Goal: Information Seeking & Learning: Find specific fact

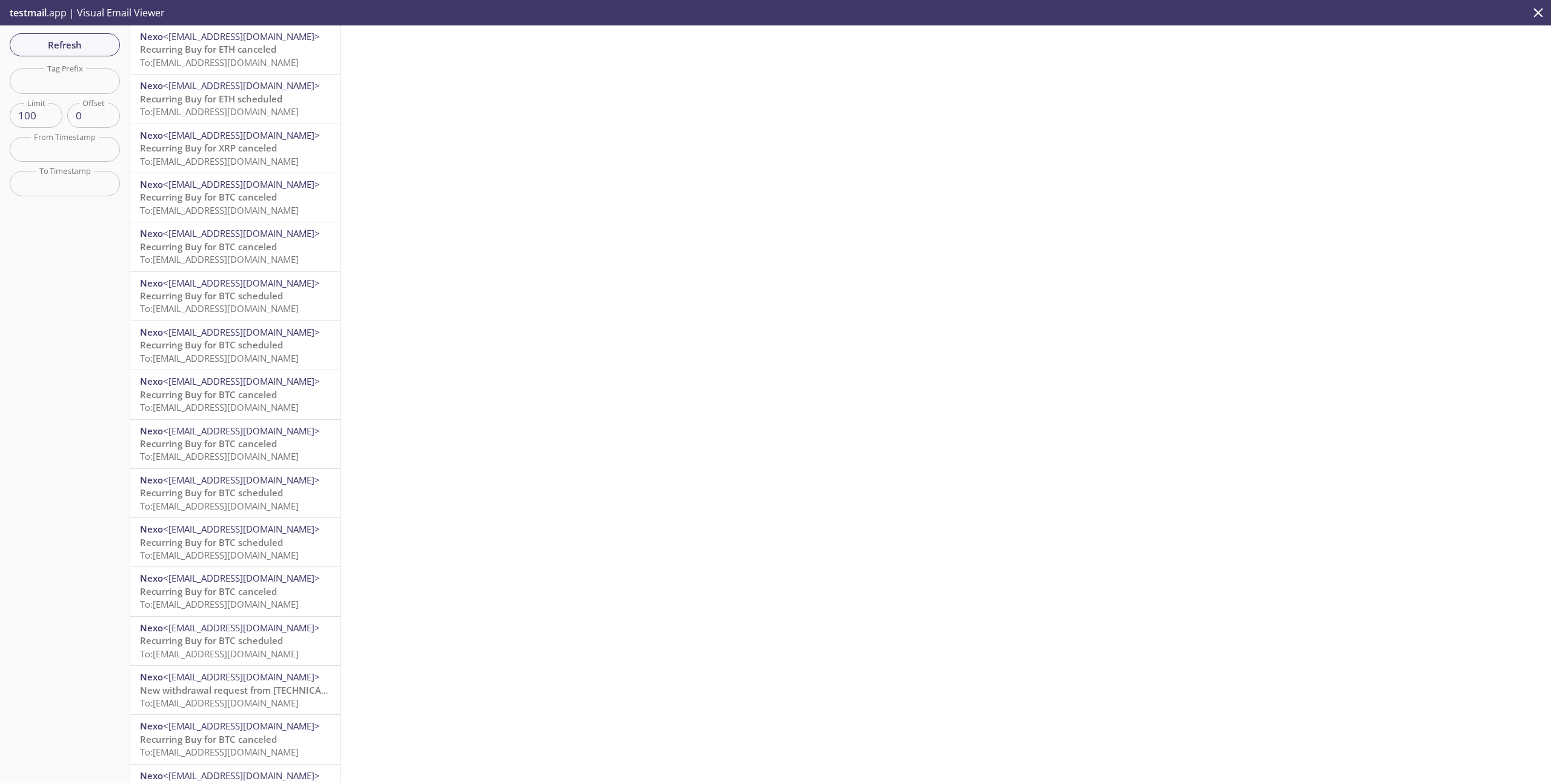
click at [236, 202] on span "Recurring Buy for BTC canceled" at bounding box center [208, 197] width 137 height 12
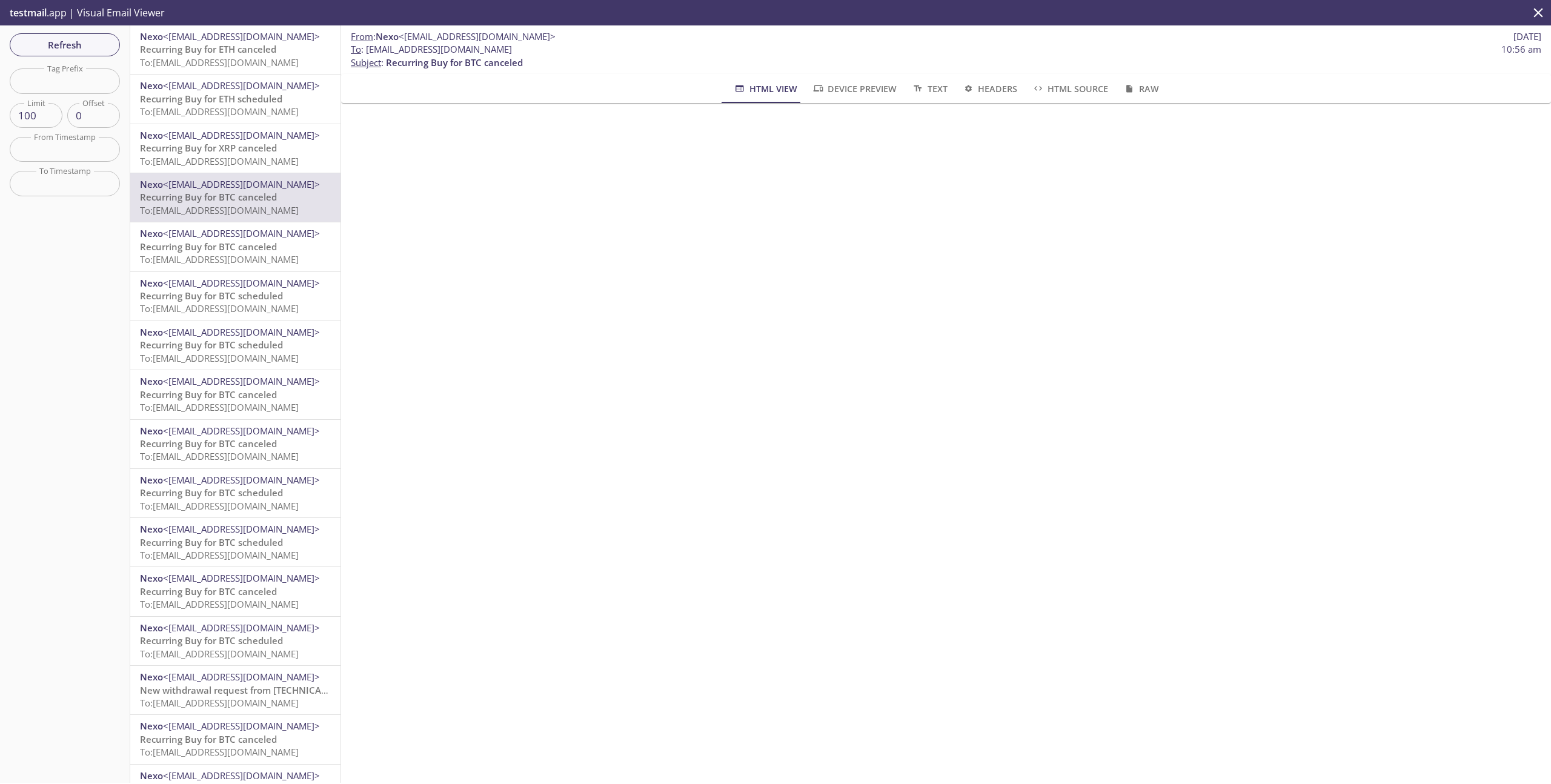
click at [240, 263] on span "To: [EMAIL_ADDRESS][DOMAIN_NAME]" at bounding box center [219, 259] width 159 height 12
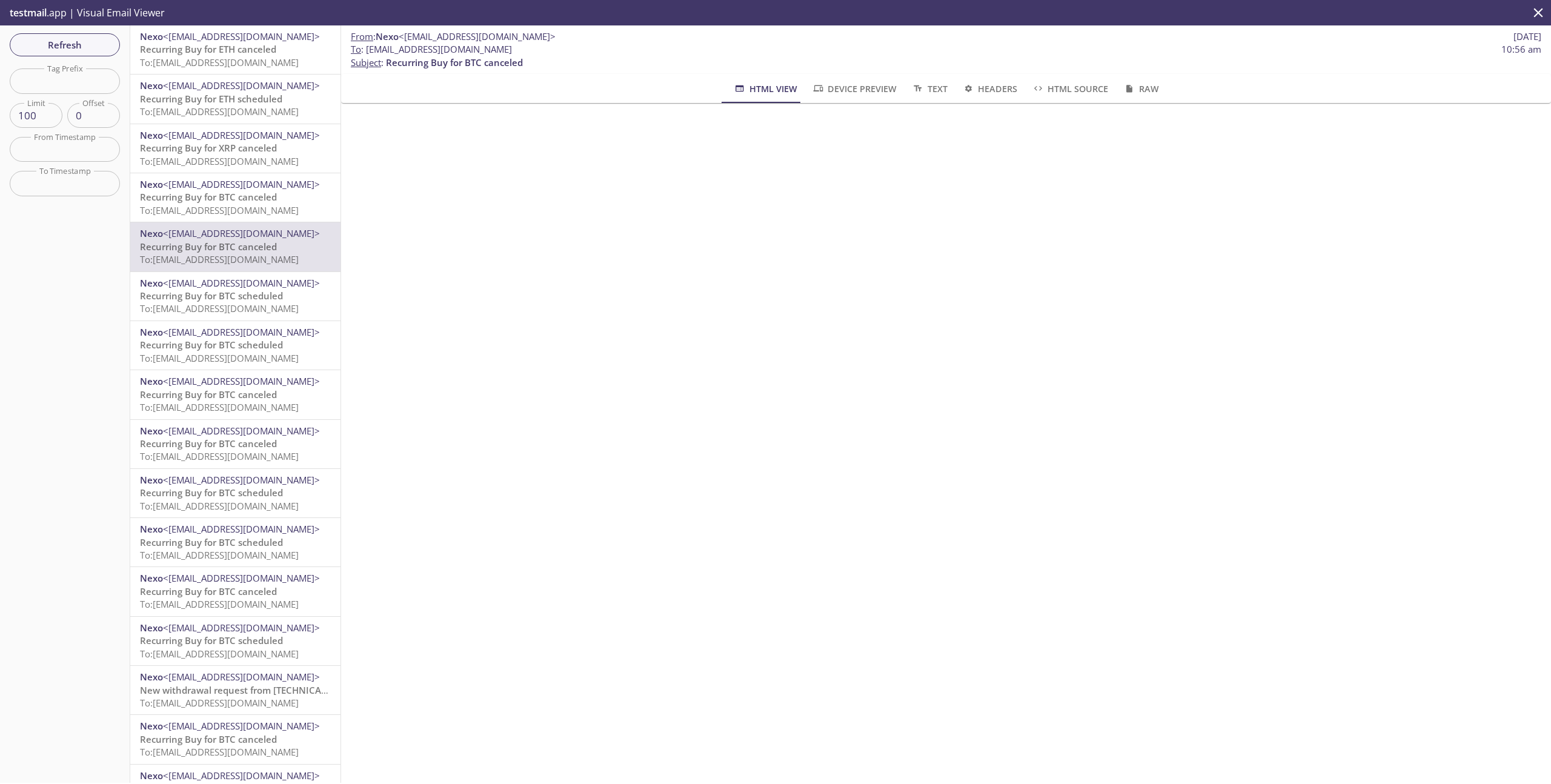
click at [239, 214] on span "To: [EMAIL_ADDRESS][DOMAIN_NAME]" at bounding box center [219, 210] width 159 height 12
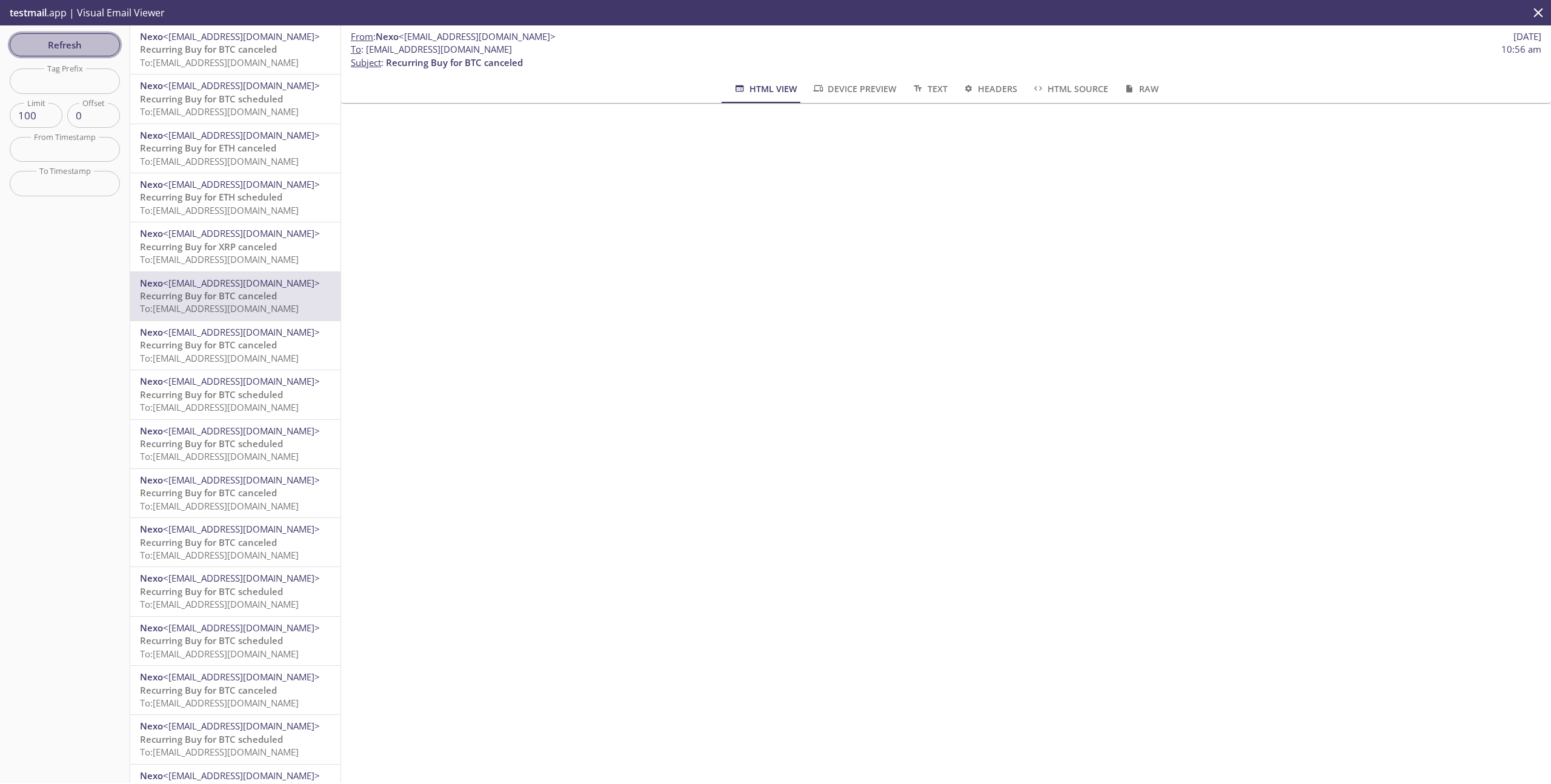
click at [105, 45] on span "Refresh" at bounding box center [65, 45] width 91 height 16
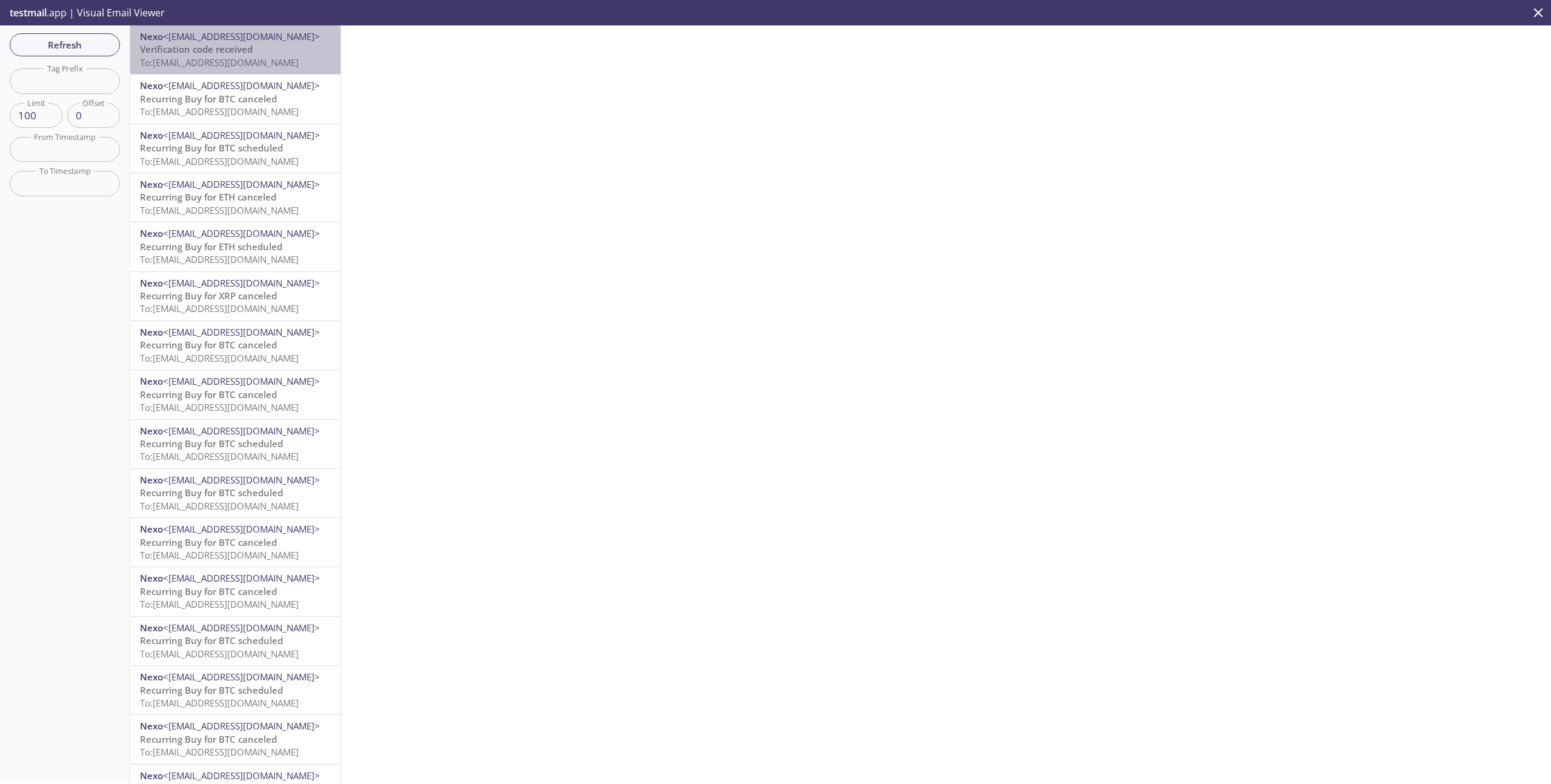
click at [235, 65] on span "To: [EMAIL_ADDRESS][DOMAIN_NAME]" at bounding box center [219, 62] width 159 height 12
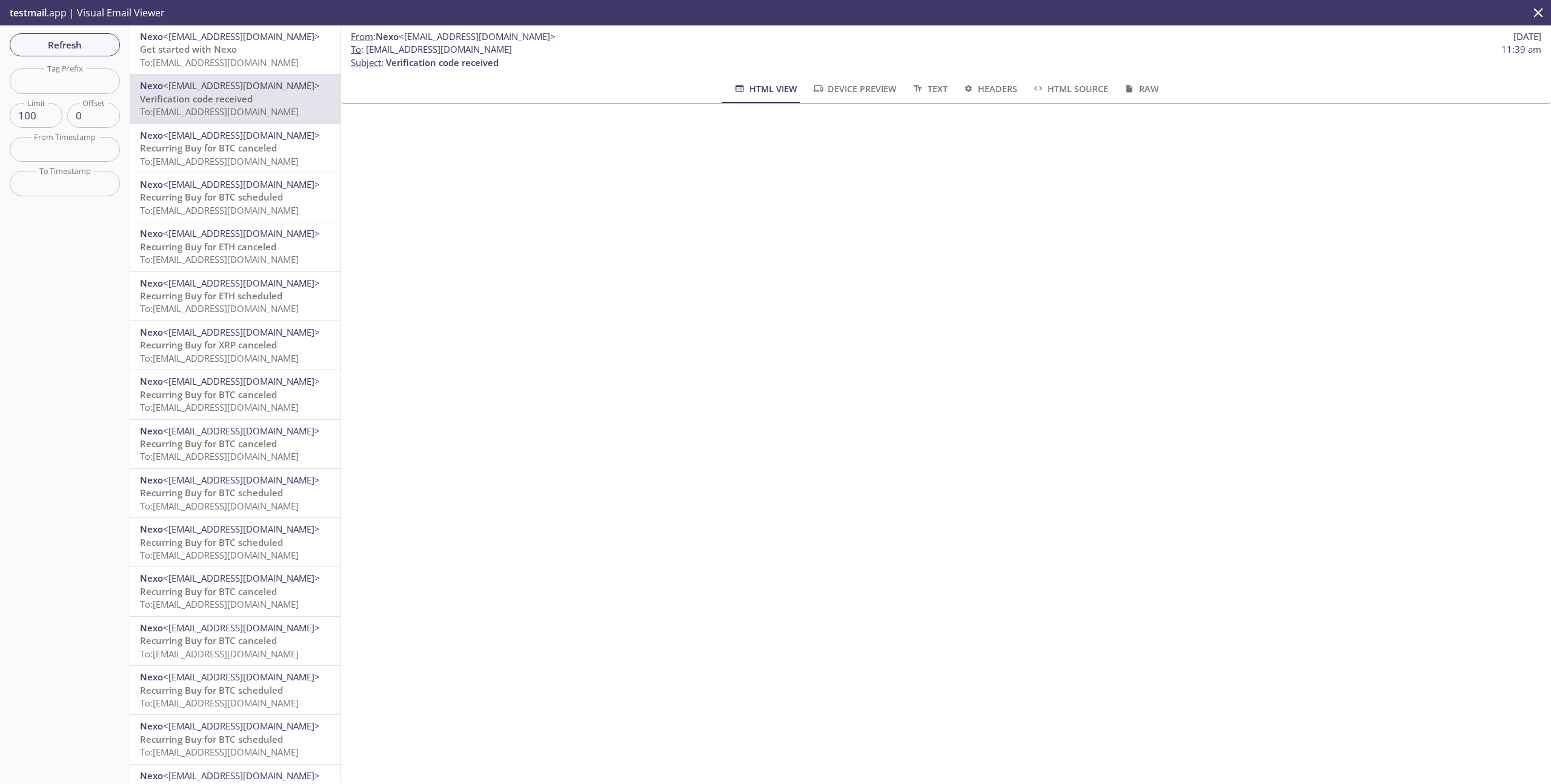
drag, startPoint x: 368, startPoint y: 51, endPoint x: 587, endPoint y: 47, distance: 219.0
click at [587, 47] on span "To : [EMAIL_ADDRESS][DOMAIN_NAME] 11:39 am" at bounding box center [946, 49] width 1191 height 12
copy span "[EMAIL_ADDRESS][DOMAIN_NAME]"
click at [77, 52] on span "Refresh" at bounding box center [65, 45] width 91 height 16
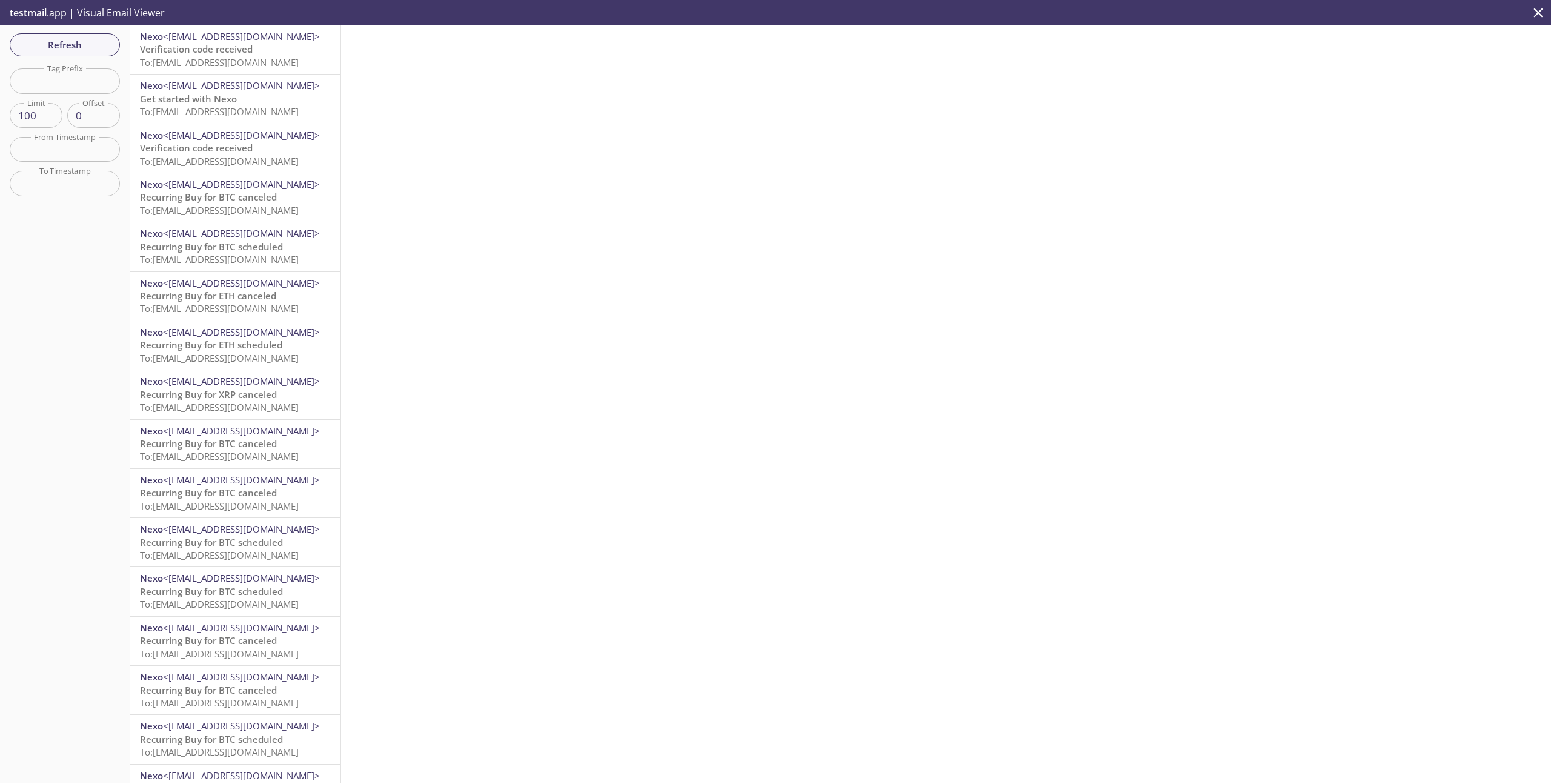
click at [262, 69] on p "Verification code received To: [EMAIL_ADDRESS][DOMAIN_NAME]" at bounding box center [235, 56] width 191 height 26
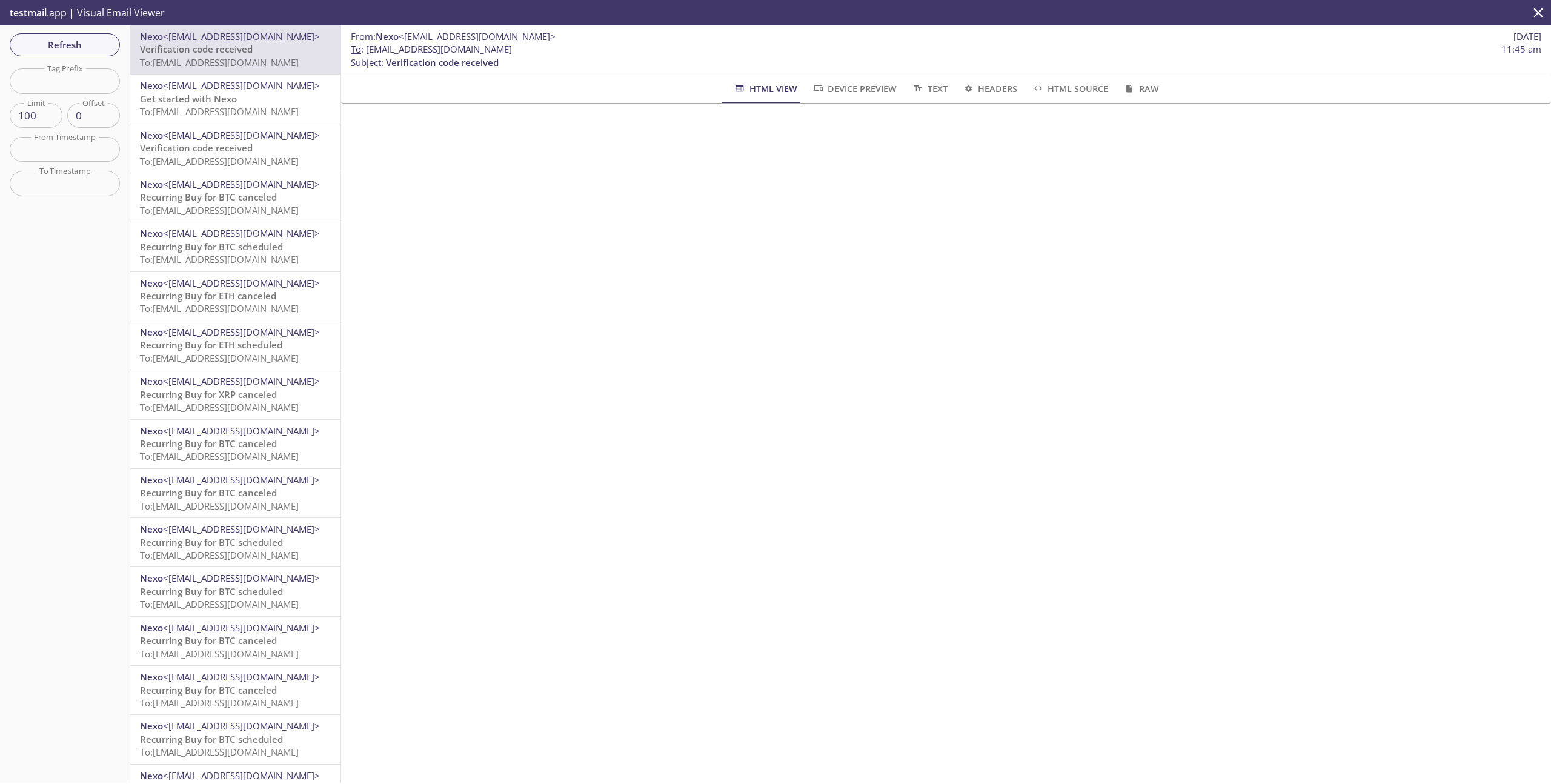
drag, startPoint x: 367, startPoint y: 50, endPoint x: 572, endPoint y: 50, distance: 205.0
click at [572, 50] on span "To : [EMAIL_ADDRESS][DOMAIN_NAME] 11:45 am" at bounding box center [946, 49] width 1191 height 12
copy span "[EMAIL_ADDRESS][DOMAIN_NAME]"
click at [58, 47] on span "Refresh" at bounding box center [65, 45] width 91 height 16
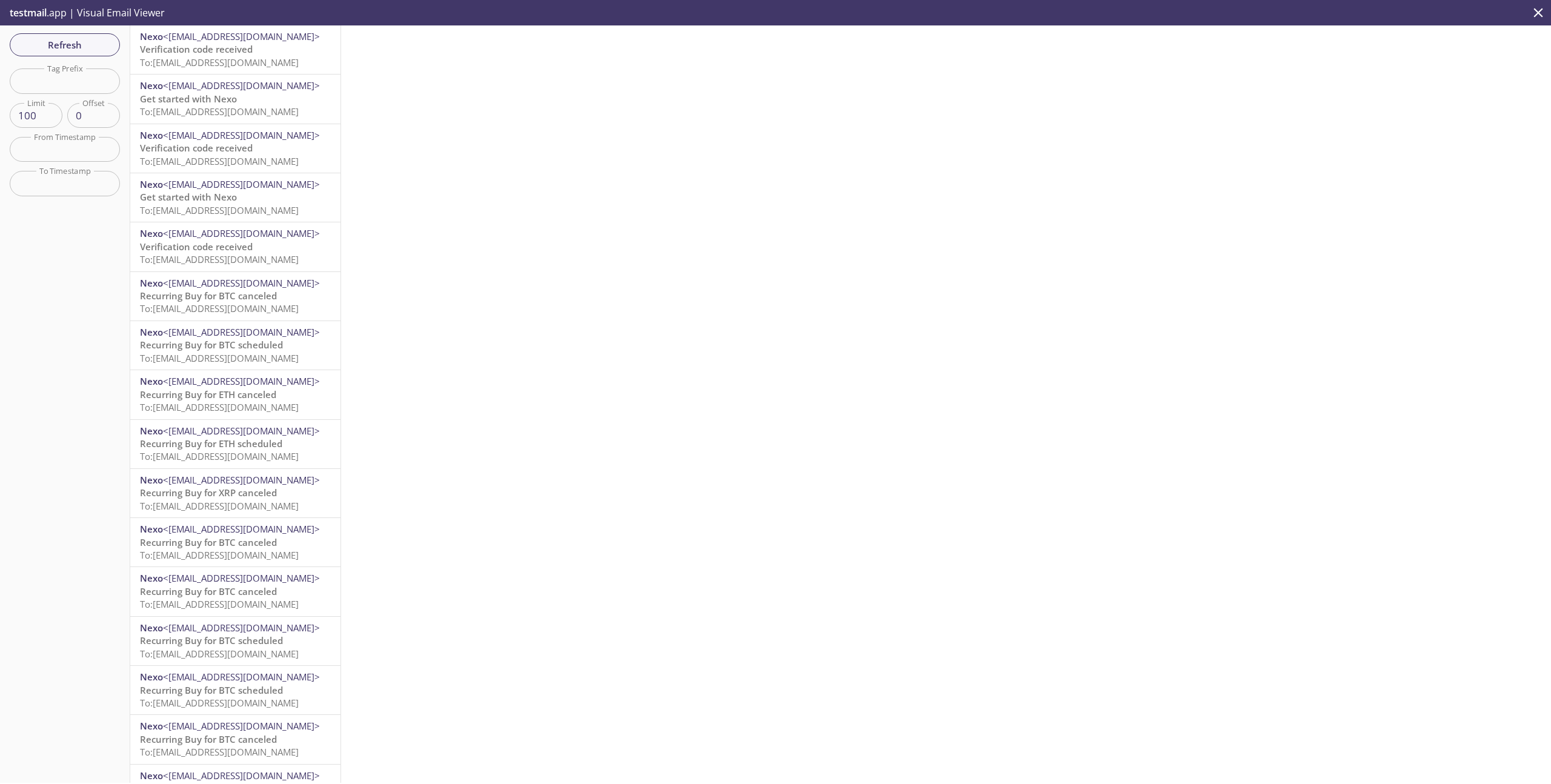
click at [273, 54] on p "Verification code received To: [EMAIL_ADDRESS][DOMAIN_NAME]" at bounding box center [235, 56] width 191 height 26
